Goal: Task Accomplishment & Management: Manage account settings

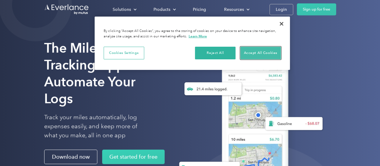
click at [259, 54] on button "Accept All Cookies" at bounding box center [260, 53] width 41 height 13
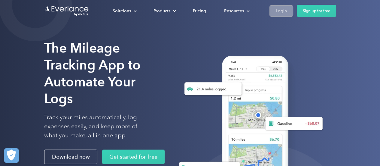
click at [278, 13] on div "Login" at bounding box center [281, 11] width 11 height 8
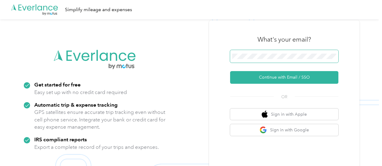
click at [248, 62] on span at bounding box center [284, 56] width 108 height 13
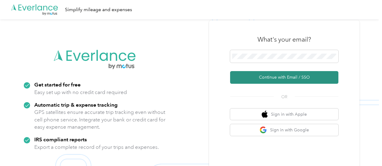
click at [273, 76] on button "Continue with Email / SSO" at bounding box center [284, 77] width 108 height 13
click at [299, 78] on button "Continue with Email / SSO" at bounding box center [284, 77] width 108 height 13
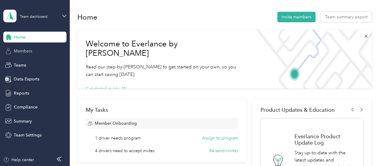
click at [17, 52] on span "Members" at bounding box center [23, 51] width 18 height 6
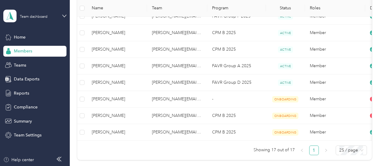
scroll to position [254, 0]
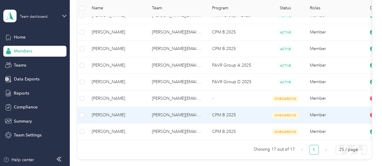
click at [284, 114] on span "ONBOARDING" at bounding box center [285, 115] width 26 height 6
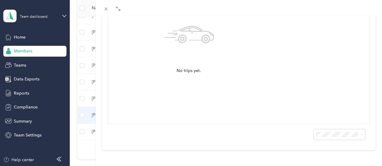
scroll to position [0, 110]
click at [265, 62] on div "No trips yet." at bounding box center [189, 46] width 154 height 143
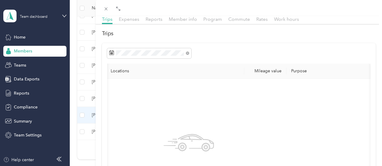
scroll to position [0, 0]
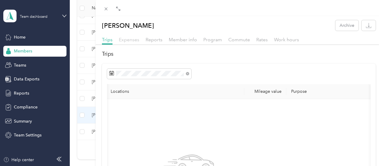
click at [139, 40] on span "Expenses" at bounding box center [129, 40] width 20 height 6
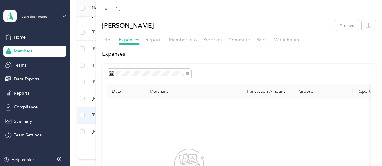
click at [162, 43] on div "Reports" at bounding box center [153, 40] width 17 height 8
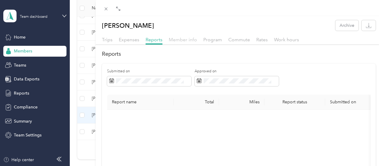
click at [197, 41] on span "Member info" at bounding box center [183, 40] width 28 height 6
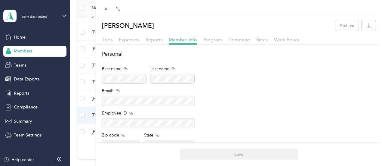
click at [222, 43] on div "Program" at bounding box center [212, 40] width 19 height 8
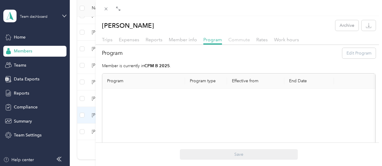
click at [250, 41] on span "Commute" at bounding box center [239, 40] width 22 height 6
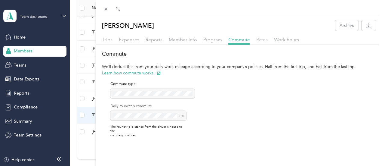
click at [267, 40] on span "Rates" at bounding box center [261, 40] width 11 height 6
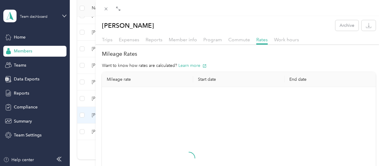
click at [271, 114] on div at bounding box center [189, 163] width 164 height 143
click at [108, 7] on icon at bounding box center [105, 8] width 5 height 5
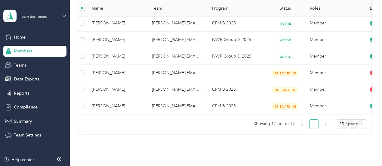
scroll to position [269, 0]
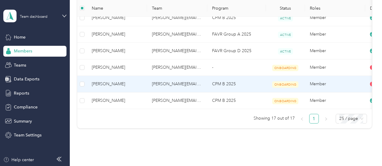
click at [281, 83] on span "ONBOARDING" at bounding box center [285, 84] width 26 height 6
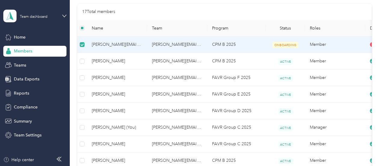
scroll to position [44, 0]
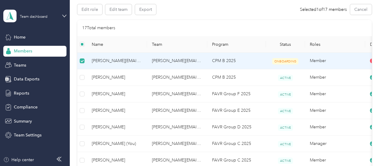
click at [117, 61] on span "[PERSON_NAME][EMAIL_ADDRESS][PERSON_NAME][DOMAIN_NAME]" at bounding box center [117, 60] width 50 height 7
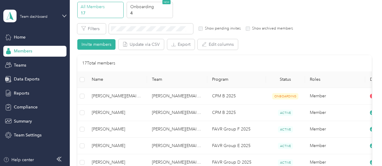
scroll to position [1, 0]
